Goal: Find specific page/section: Find specific page/section

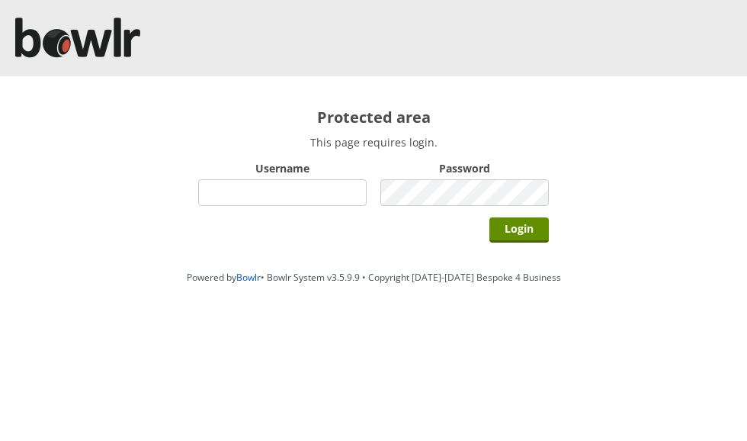
type input "grahamw"
click at [518, 229] on input "Login" at bounding box center [518, 229] width 59 height 25
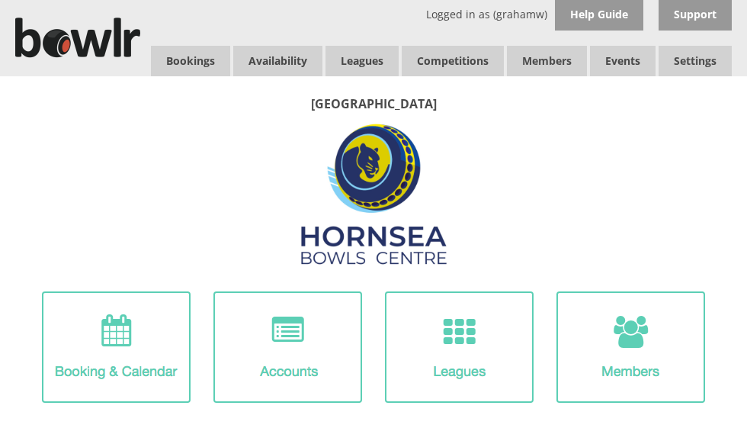
click at [0, 0] on link "Members list" at bounding box center [0, 0] width 0 height 0
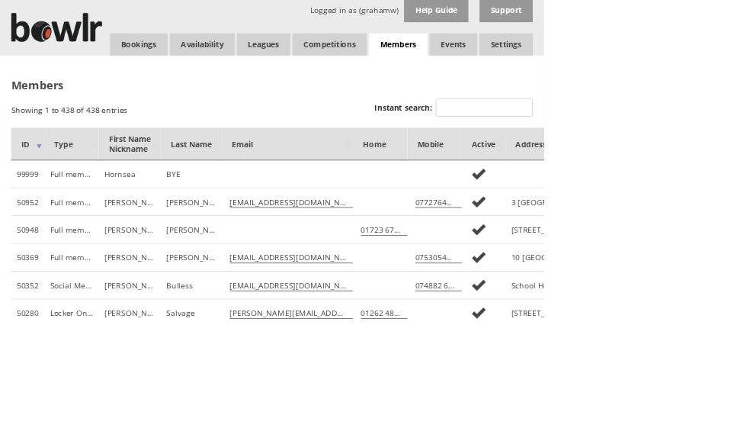
click at [694, 144] on input "Instant search:" at bounding box center [664, 147] width 133 height 25
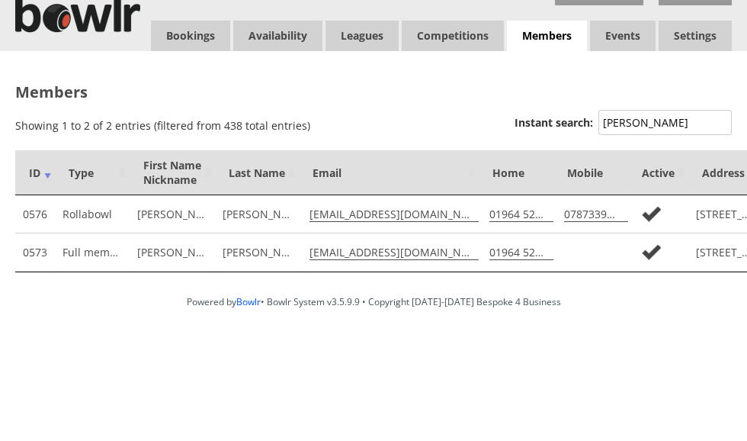
type input "[PERSON_NAME]"
click at [482, 106] on div "Members Showing 1 to 2 of 2 entries (filtered from 438 total entries) Show All …" at bounding box center [373, 194] width 716 height 206
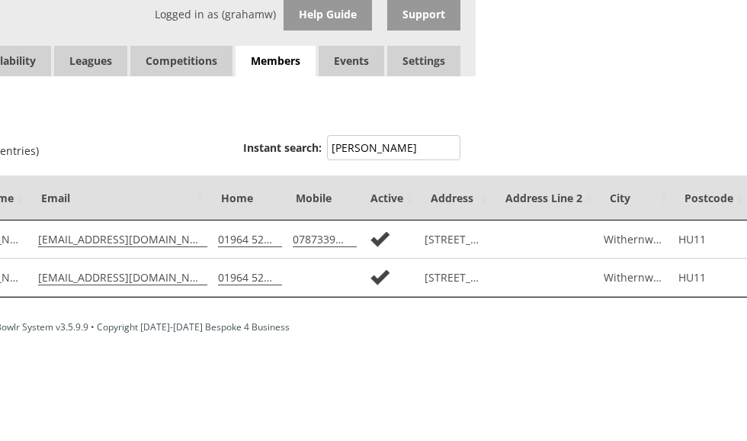
scroll to position [0, 272]
click at [464, 241] on td "[STREET_ADDRESS]" at bounding box center [454, 239] width 75 height 38
click at [459, 238] on td "[STREET_ADDRESS]" at bounding box center [454, 239] width 75 height 38
click at [460, 233] on td "[STREET_ADDRESS]" at bounding box center [454, 239] width 75 height 38
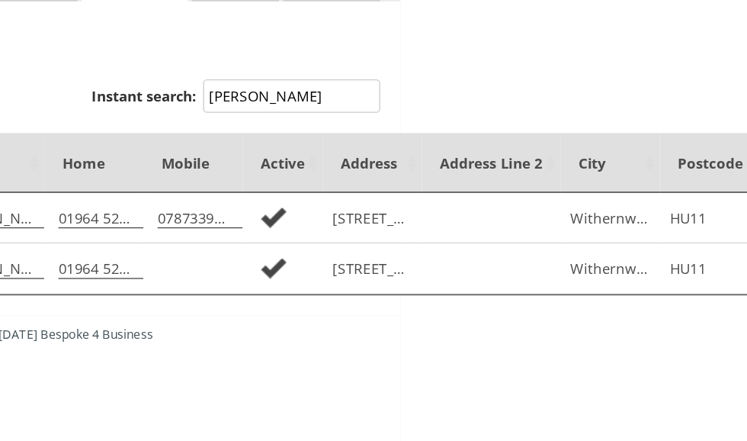
click at [417, 258] on td "[STREET_ADDRESS]" at bounding box center [454, 277] width 75 height 38
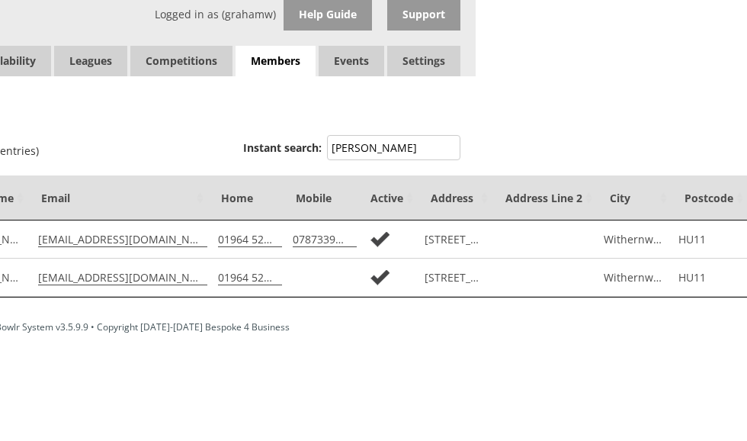
click at [456, 278] on td "[STREET_ADDRESS]" at bounding box center [454, 277] width 75 height 38
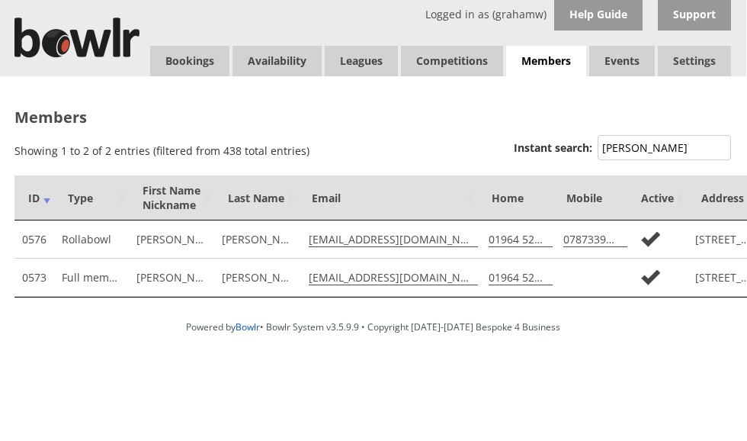
scroll to position [0, 0]
click at [0, 0] on link "Log Out" at bounding box center [0, 0] width 0 height 0
